Goal: Complete application form

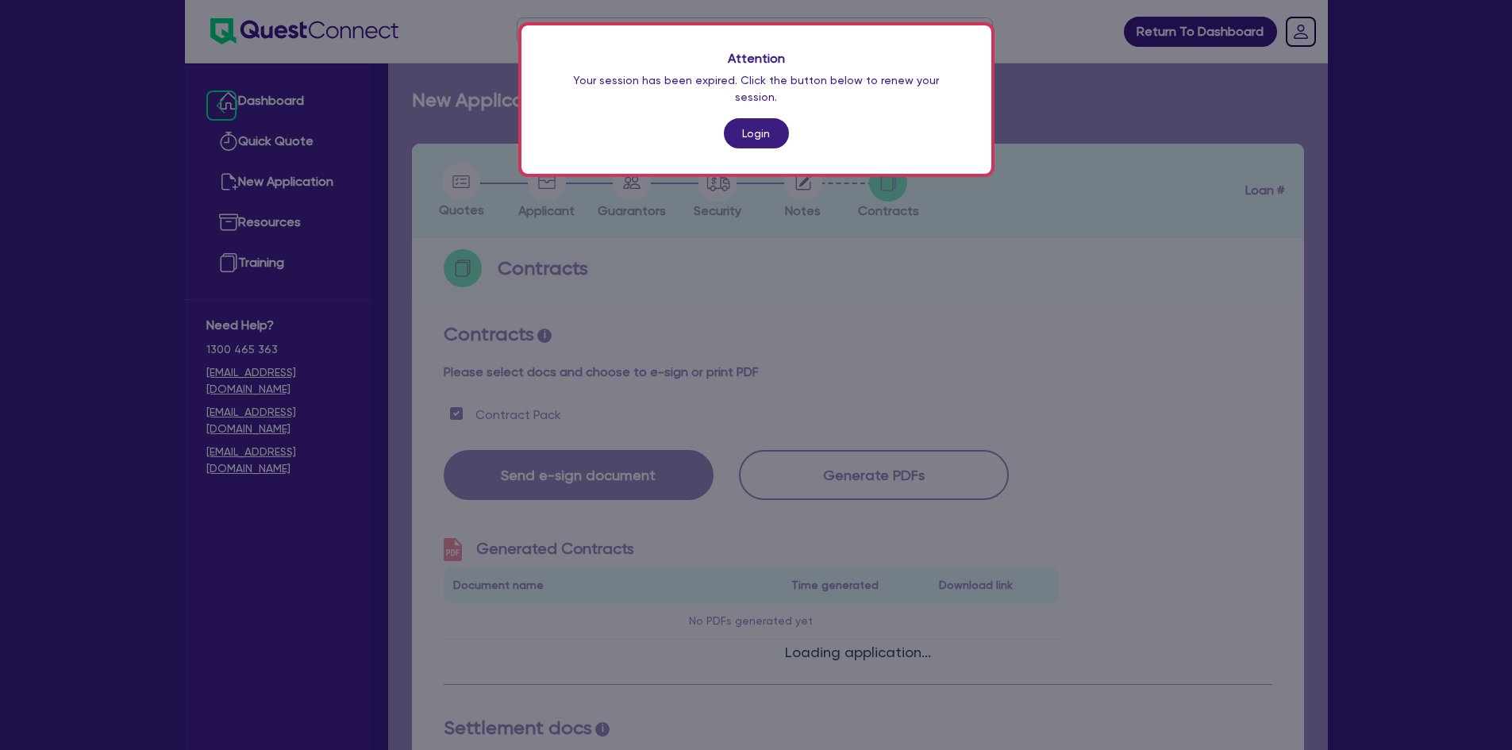
drag, startPoint x: 1374, startPoint y: 420, endPoint x: 1247, endPoint y: 359, distance: 140.9
click at [1376, 414] on div "Attention Your session has been expired. Click the button below to renew your s…" at bounding box center [756, 375] width 1512 height 750
click at [775, 123] on link "Login" at bounding box center [756, 133] width 65 height 30
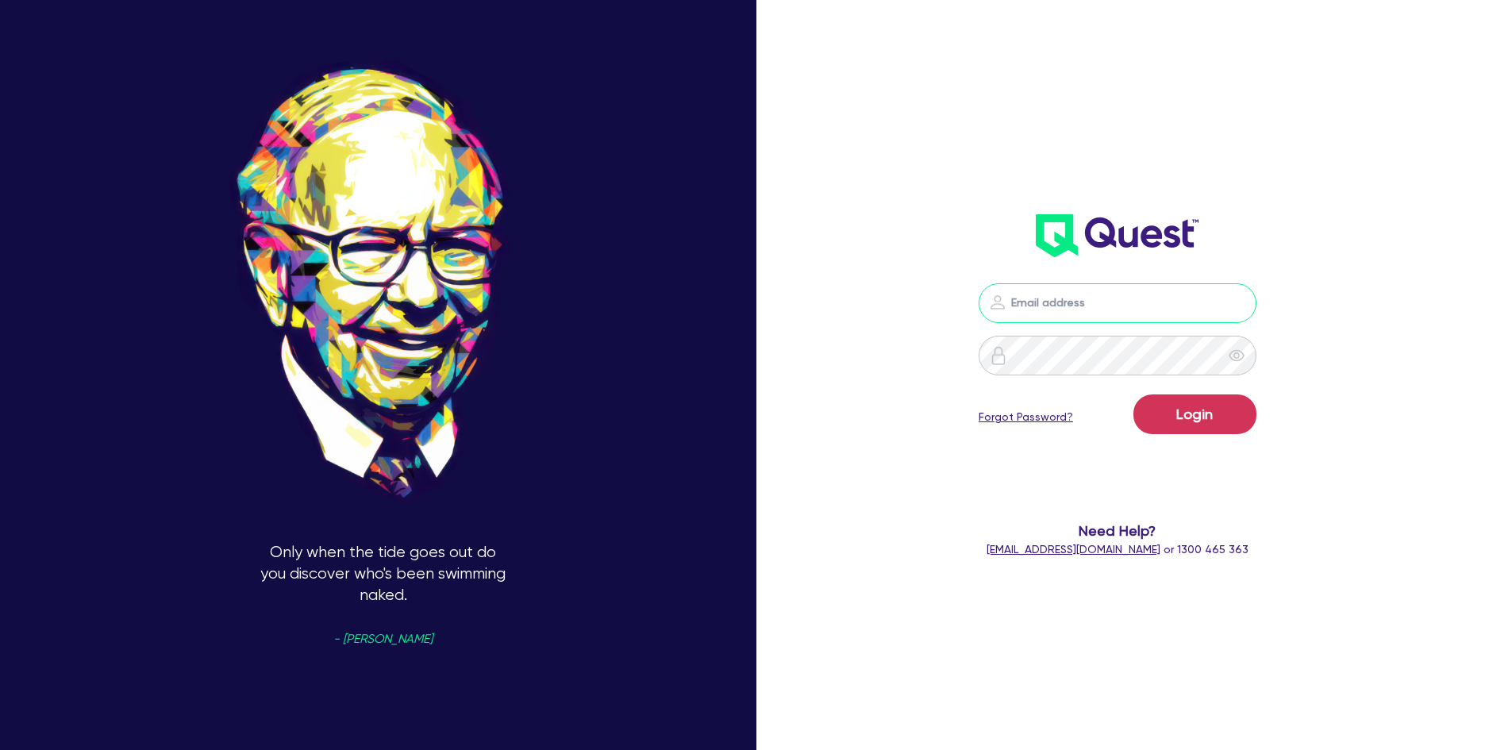
type input "[PERSON_NAME][EMAIL_ADDRESS][PERSON_NAME][DOMAIN_NAME]"
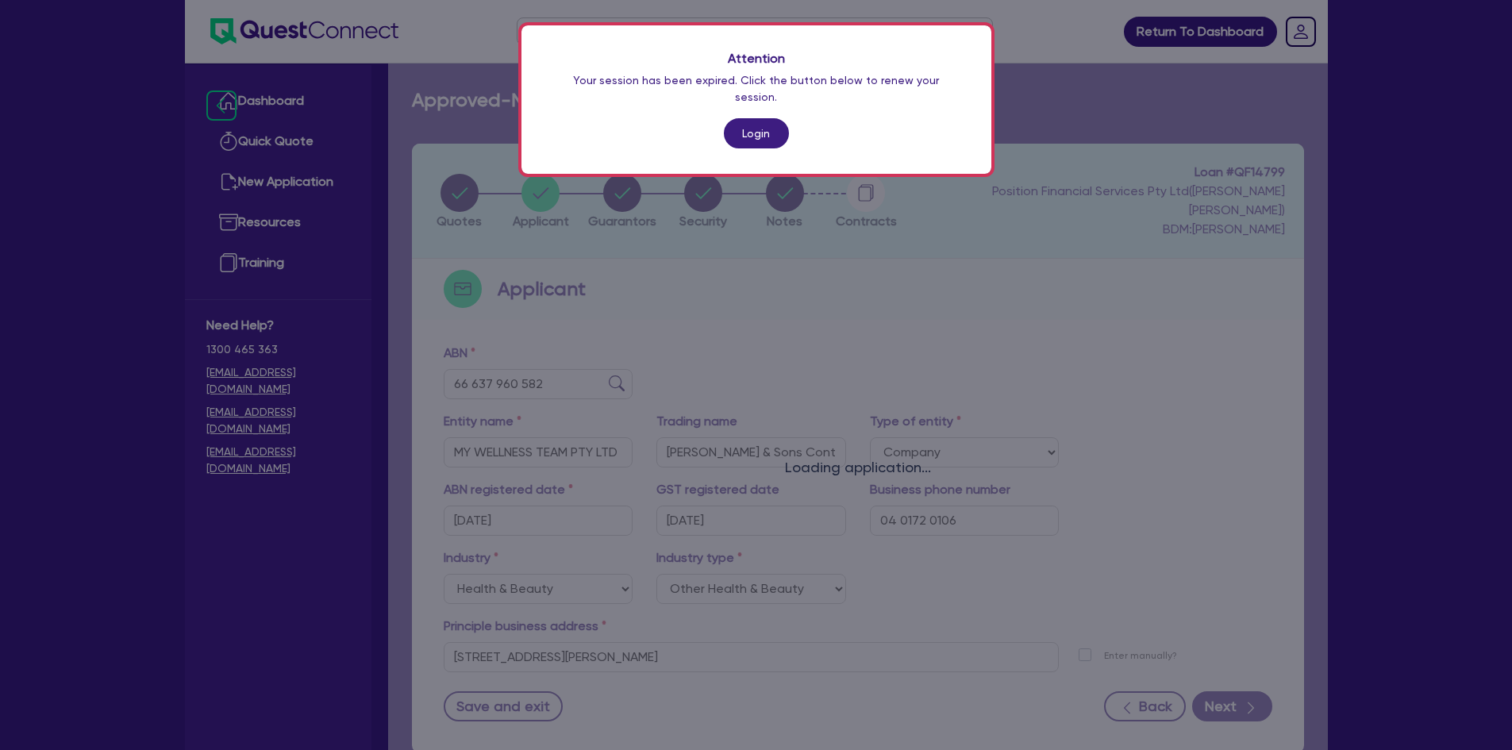
select select "COMPANY"
select select "HEALTH_BEAUTY"
select select "OTHER_HEALTH_BEAUTY"
